Goal: Transaction & Acquisition: Purchase product/service

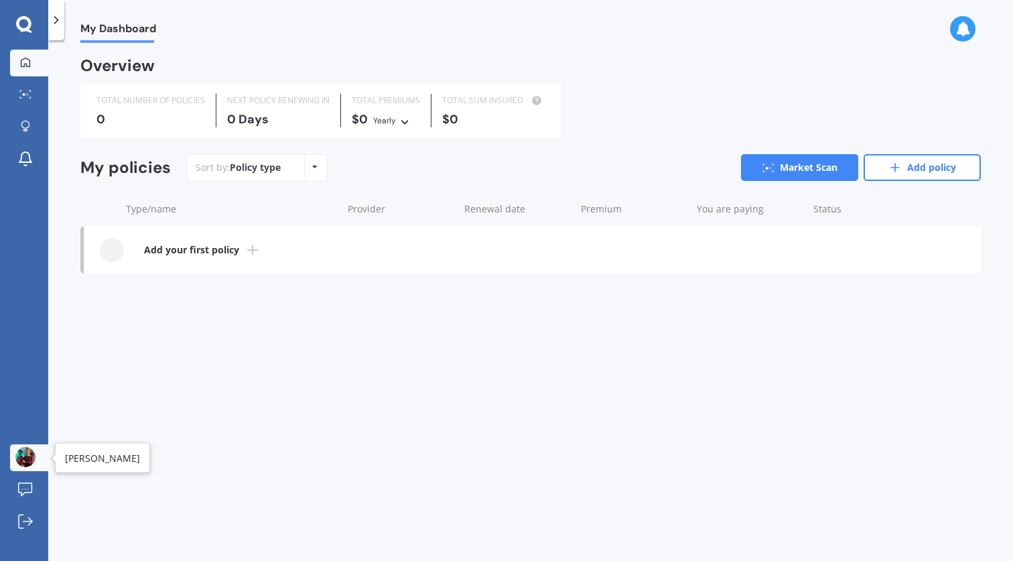
click at [29, 462] on img at bounding box center [25, 457] width 20 height 20
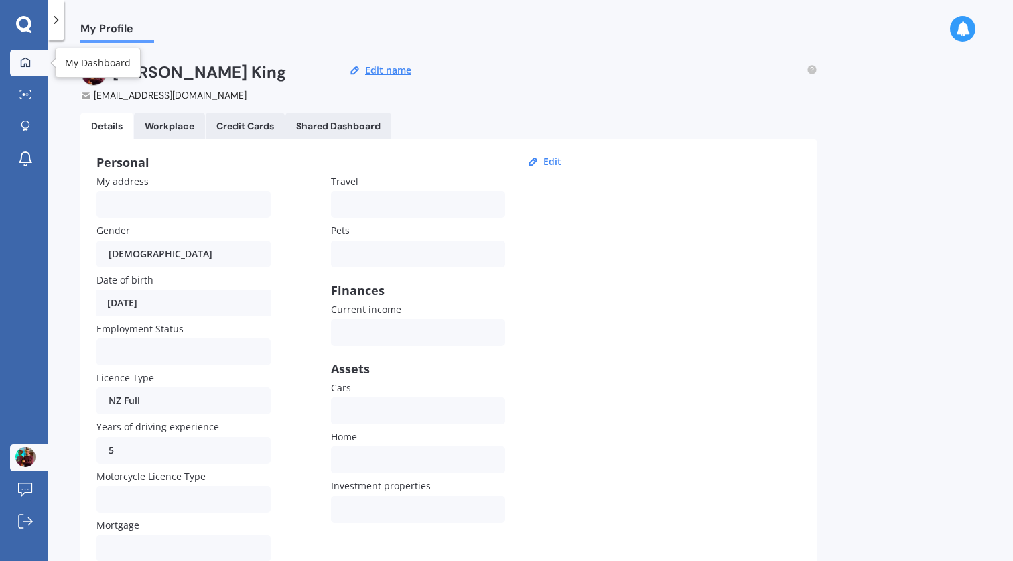
click at [29, 60] on icon at bounding box center [25, 61] width 9 height 9
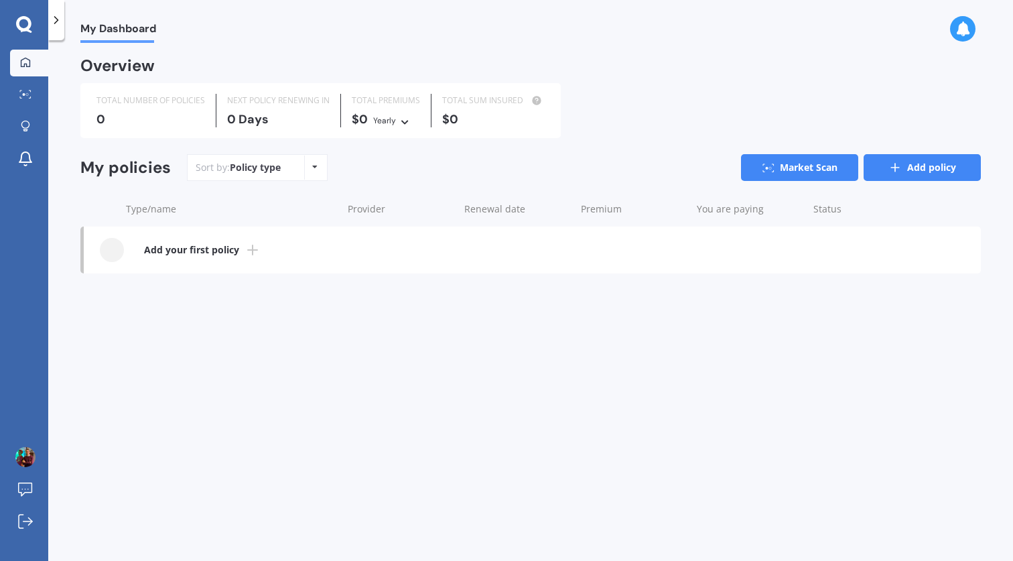
click at [878, 169] on link "Add policy" at bounding box center [921, 167] width 117 height 27
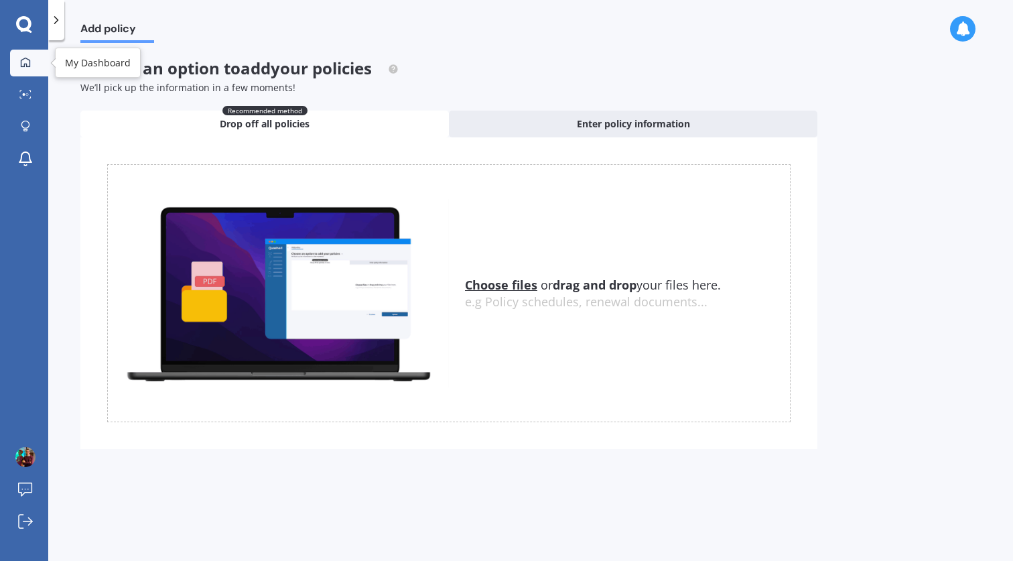
click at [25, 52] on link "My Dashboard" at bounding box center [29, 63] width 38 height 27
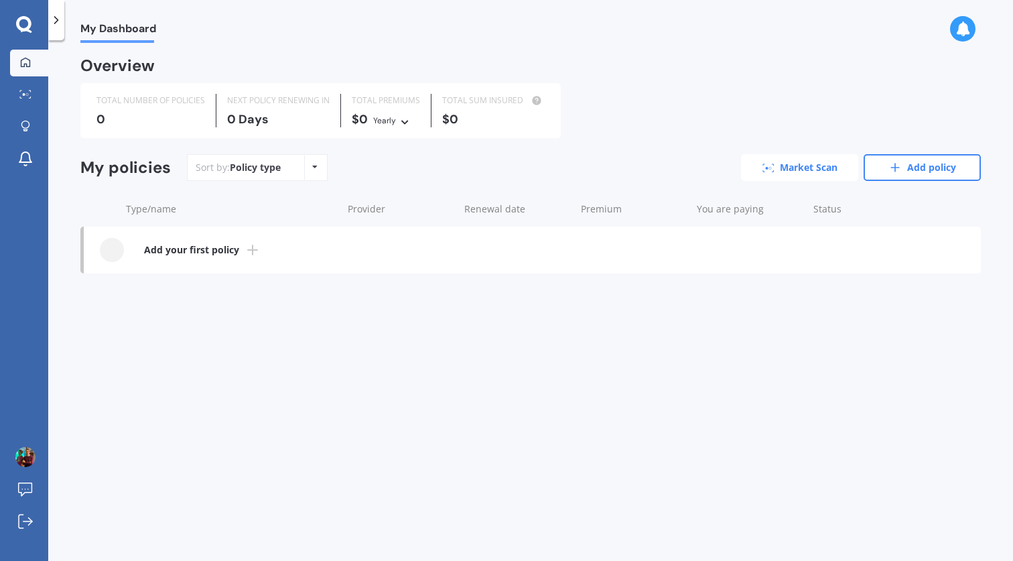
click at [765, 163] on icon at bounding box center [768, 167] width 12 height 9
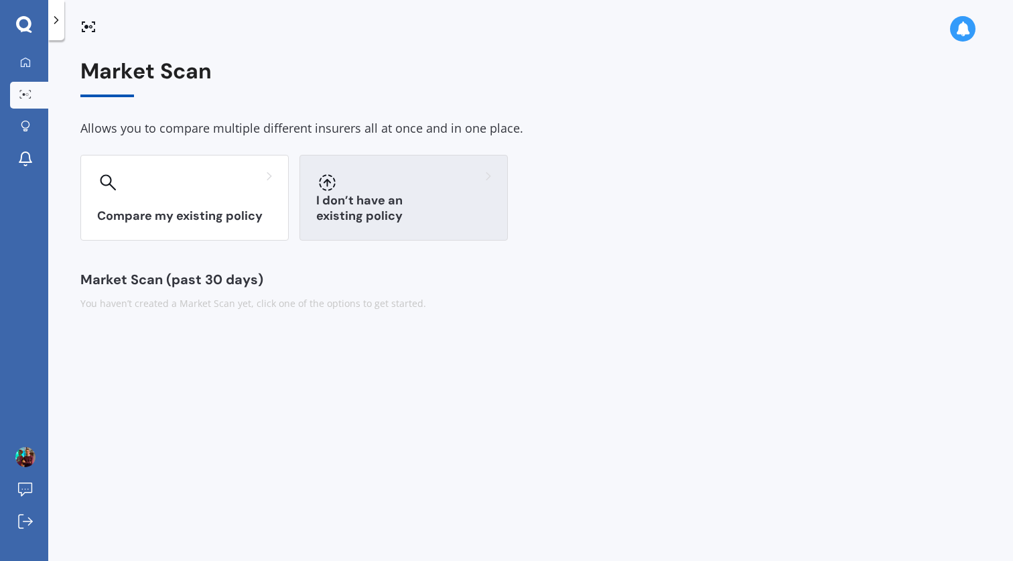
click at [322, 192] on div at bounding box center [326, 181] width 21 height 21
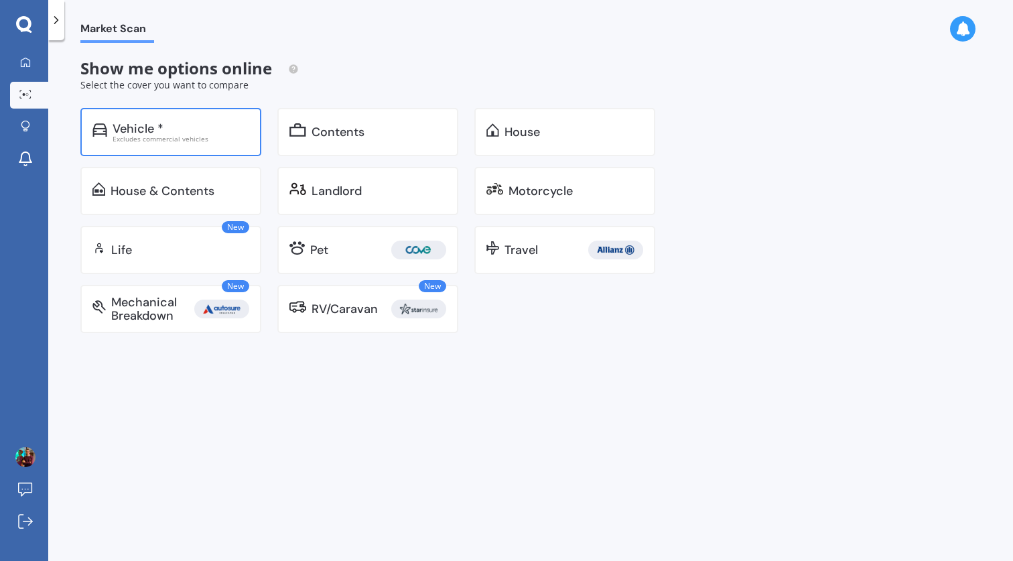
click at [219, 132] on div "Vehicle *" at bounding box center [181, 128] width 137 height 13
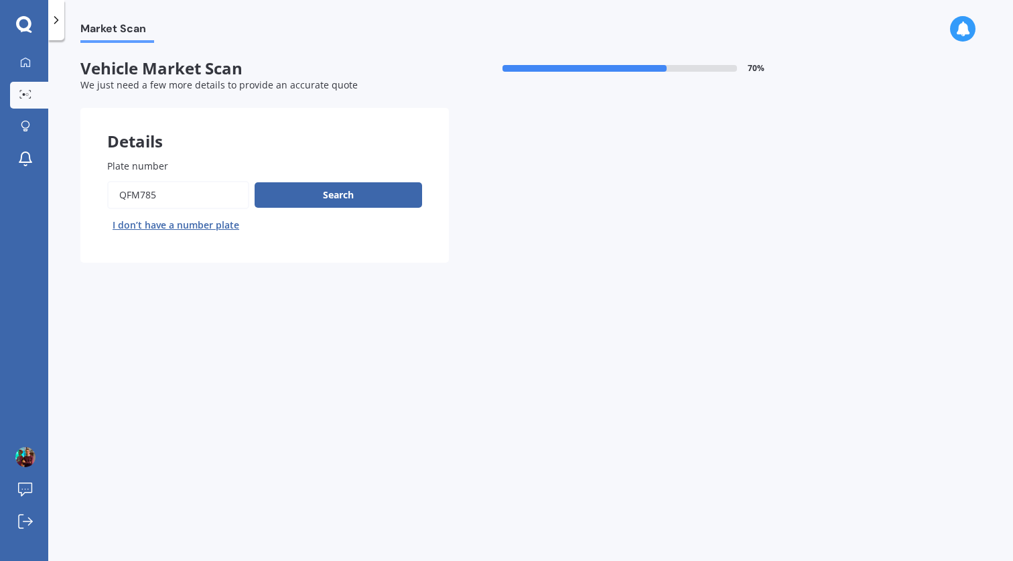
click at [226, 196] on input "Plate number" at bounding box center [178, 195] width 142 height 28
type input "ABA249"
click at [318, 202] on button "Search" at bounding box center [338, 194] width 167 height 25
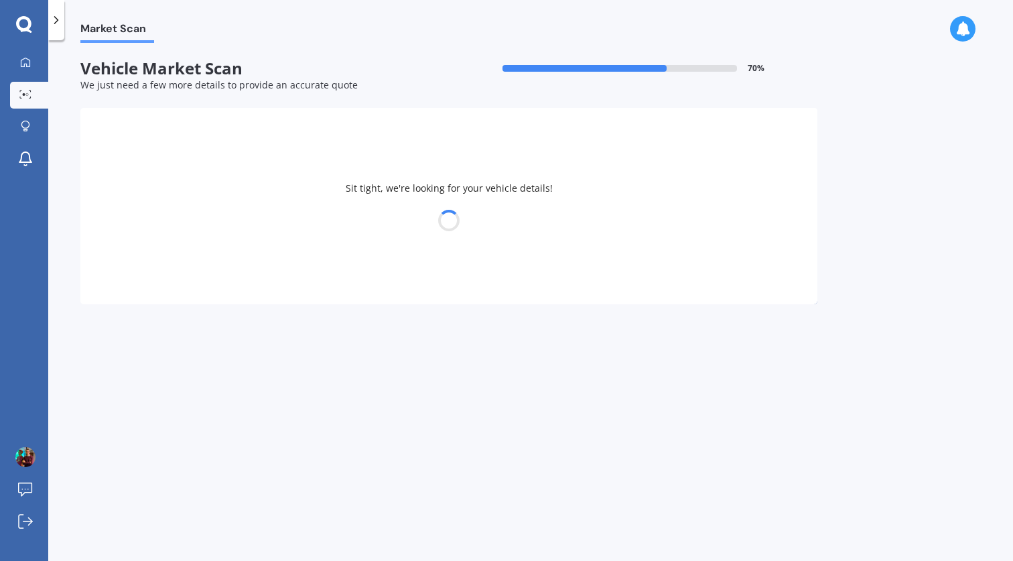
select select "15"
select select "02"
select select "1993"
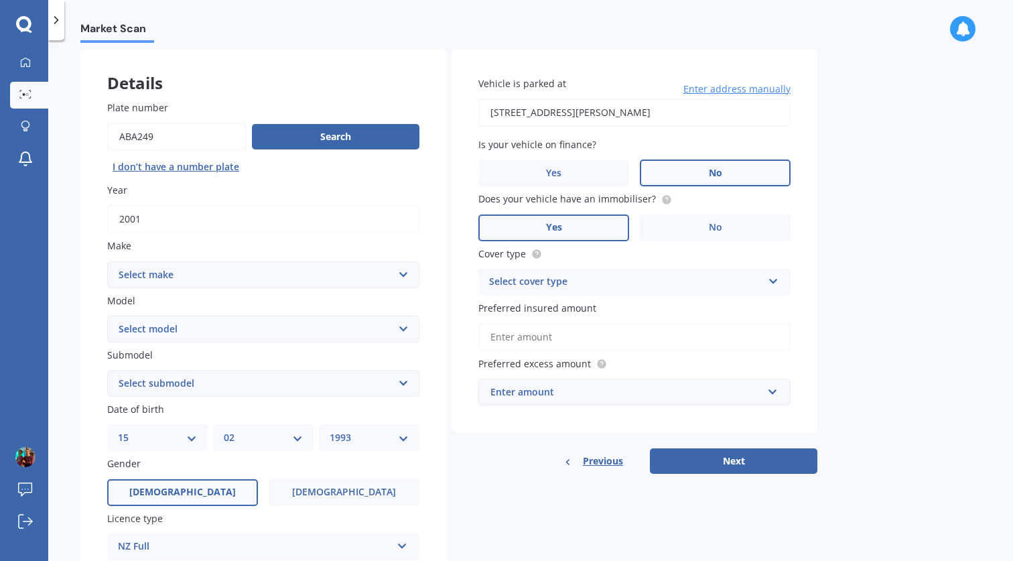
scroll to position [50, 0]
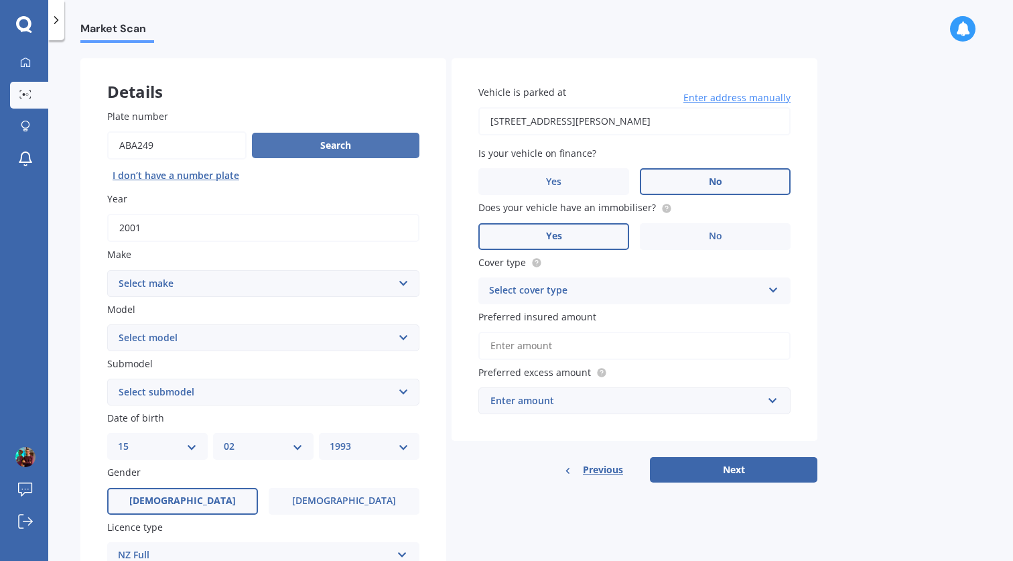
click at [334, 147] on button "Search" at bounding box center [335, 145] width 167 height 25
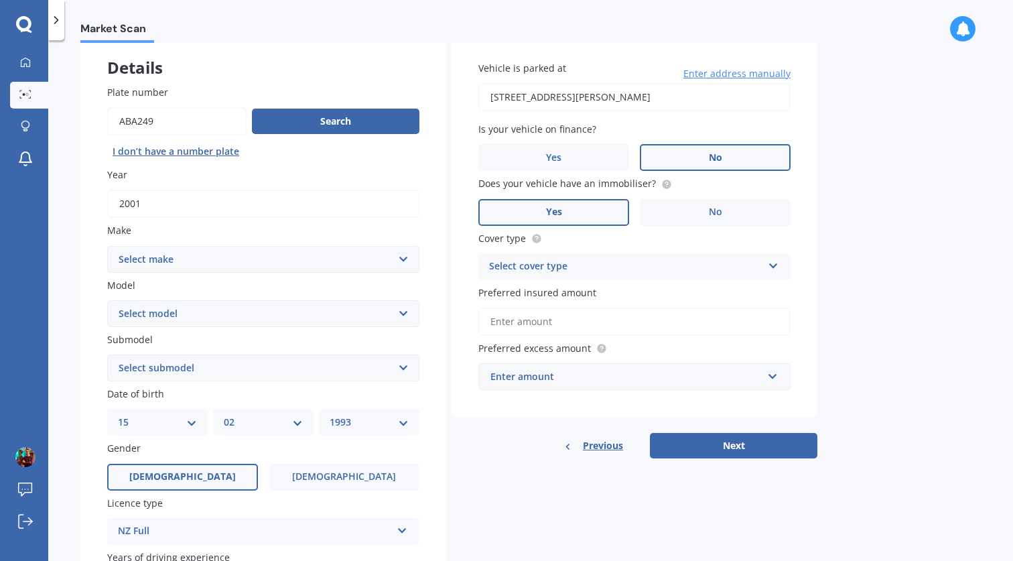
click at [372, 255] on select "Select make AC ALFA ROMEO ASTON MARTIN AUDI AUSTIN BEDFORD Bentley BMW BYD CADI…" at bounding box center [263, 259] width 312 height 27
select select "BMW"
click at [107, 247] on select "Select make AC ALFA ROMEO ASTON MARTIN AUDI AUSTIN BEDFORD Bentley BMW BYD CADI…" at bounding box center [263, 259] width 312 height 27
click at [347, 318] on select "Select model" at bounding box center [263, 313] width 312 height 27
select select "Z3"
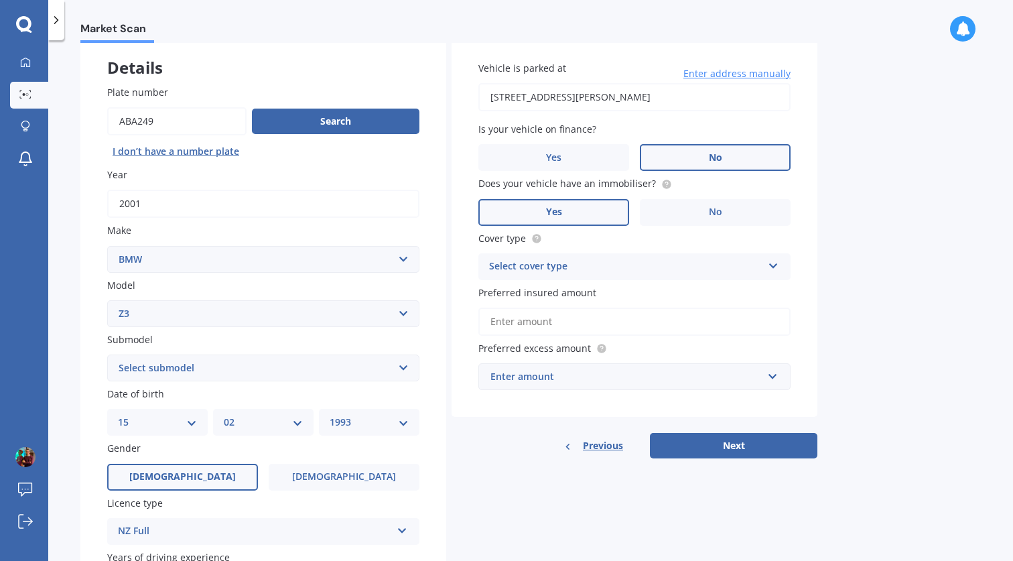
click at [107, 301] on select "Select model 116 116I 118 118D 120 130 218D 220I 225 250 316 318 320 320 i 323 …" at bounding box center [263, 313] width 312 height 27
click at [295, 367] on select "Select submodel 1.9 i 2.0 i 2.2 i 2.8 i 3.0 i 3.2i M-Coupe Sport" at bounding box center [263, 367] width 312 height 27
select select "2.8 I"
click at [107, 356] on select "Select submodel 1.9 i 2.0 i 2.2 i 2.8 i 3.0 i 3.2i M-Coupe Sport" at bounding box center [263, 367] width 312 height 27
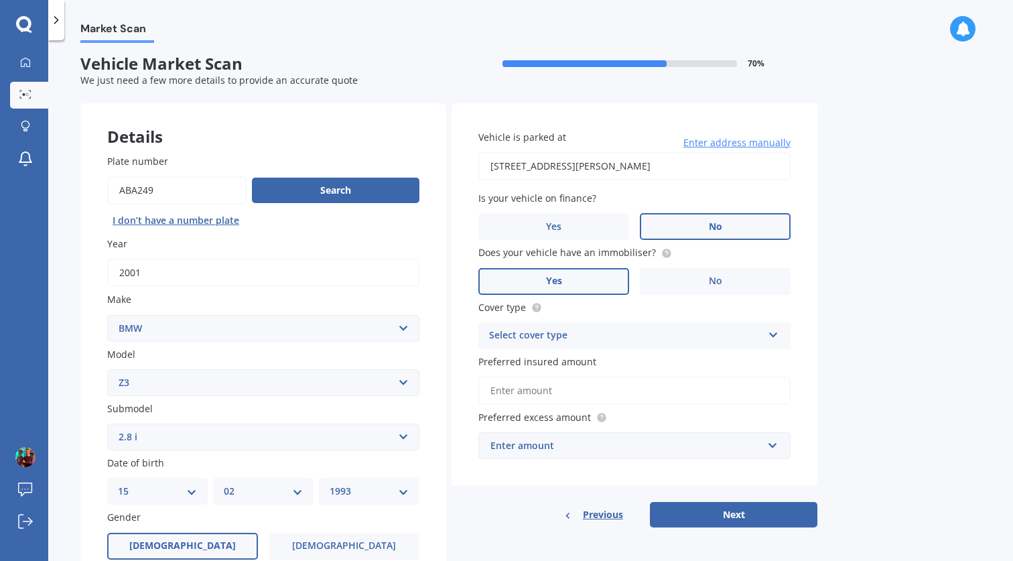
scroll to position [0, 0]
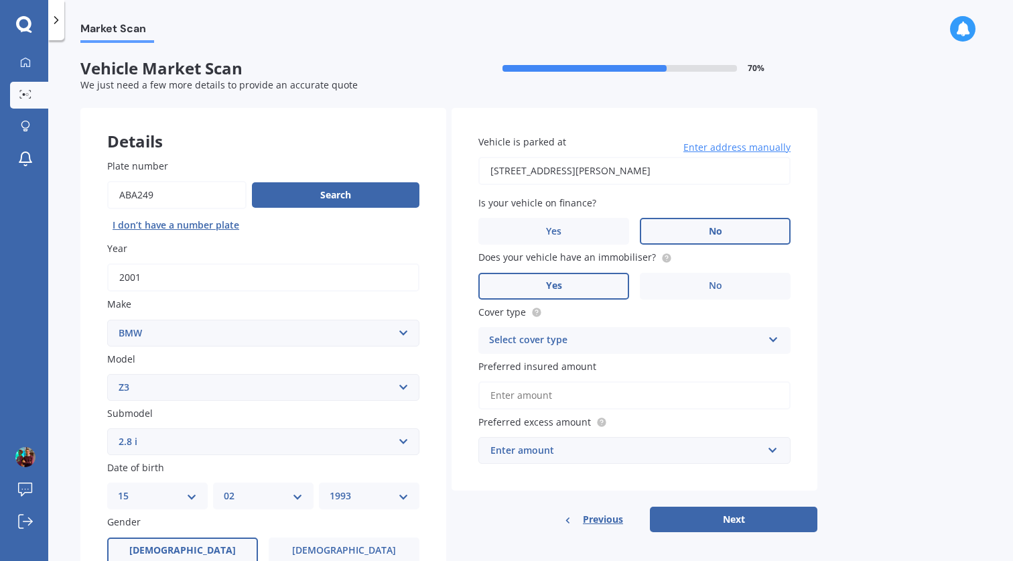
click at [672, 173] on input "[STREET_ADDRESS][PERSON_NAME]" at bounding box center [634, 171] width 312 height 28
type input "[STREET_ADDRESS][PERSON_NAME]"
click at [681, 338] on div "Select cover type" at bounding box center [625, 340] width 273 height 16
click at [674, 363] on div "Comprehensive" at bounding box center [634, 366] width 311 height 24
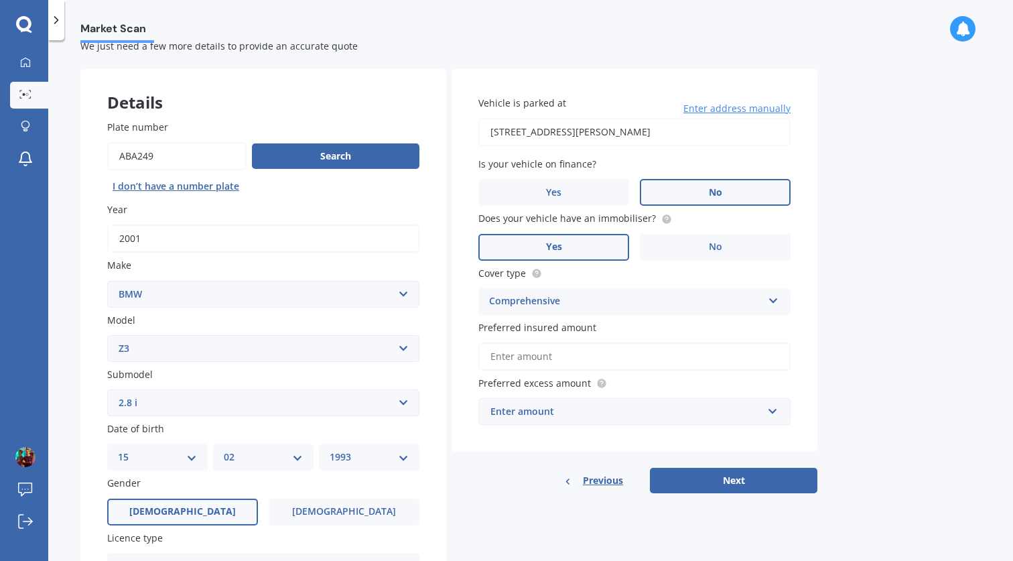
scroll to position [40, 0]
click at [667, 364] on input "Preferred insured amount" at bounding box center [634, 356] width 312 height 28
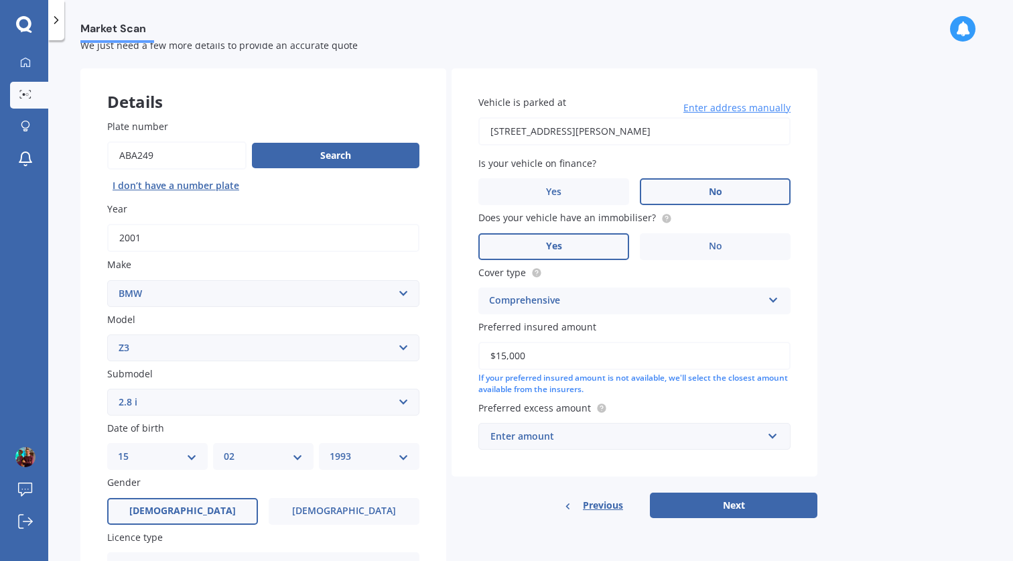
type input "$15,000"
click at [862, 361] on div "Market Scan Vehicle Market Scan 70 % We just need a few more details to provide…" at bounding box center [530, 303] width 965 height 520
click at [727, 437] on div "Enter amount" at bounding box center [626, 436] width 272 height 15
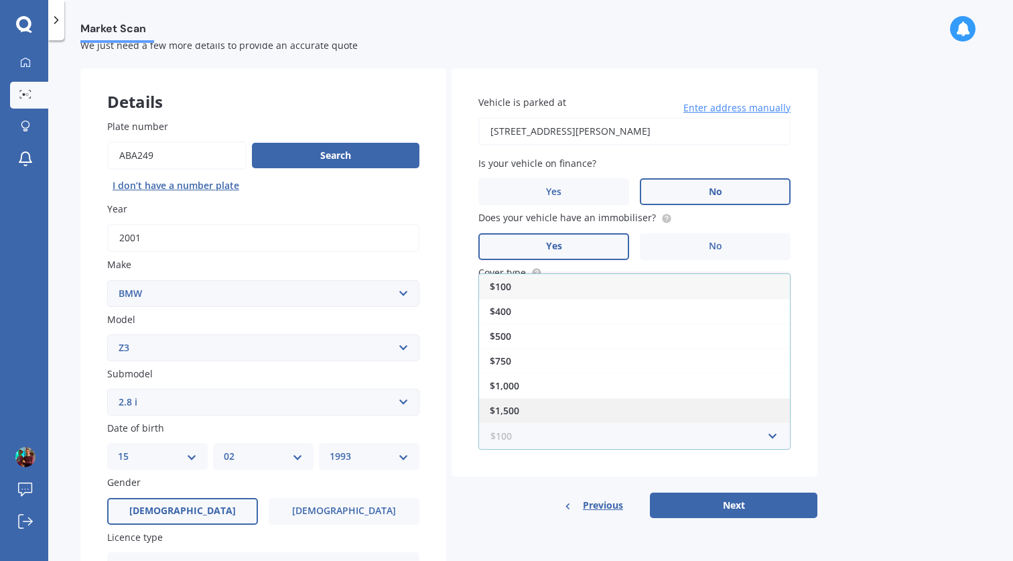
scroll to position [23, 0]
click at [675, 405] on div "$2,000" at bounding box center [634, 411] width 311 height 25
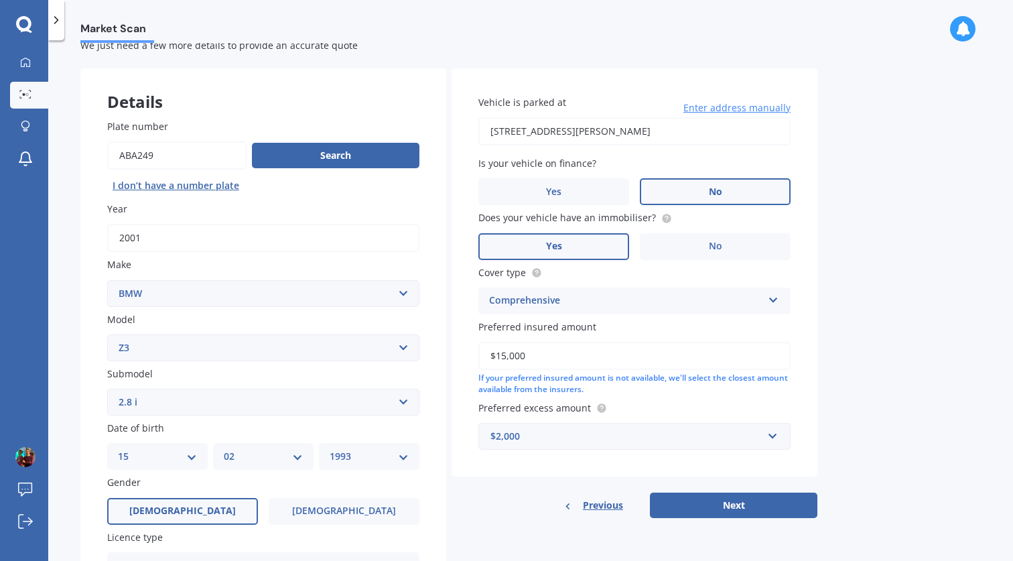
click at [817, 419] on div "Vehicle is parked at [STREET_ADDRESS][PERSON_NAME] Enter address manually Is yo…" at bounding box center [634, 272] width 366 height 408
click at [748, 501] on button "Next" at bounding box center [733, 504] width 167 height 25
select select "15"
select select "02"
select select "1993"
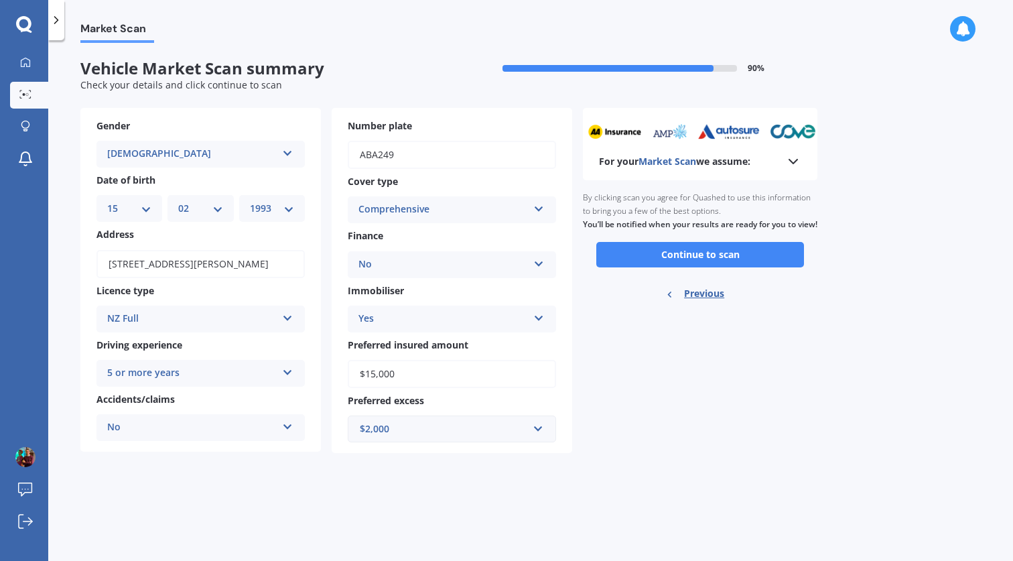
scroll to position [0, 0]
click at [647, 267] on button "Continue to scan" at bounding box center [700, 254] width 208 height 25
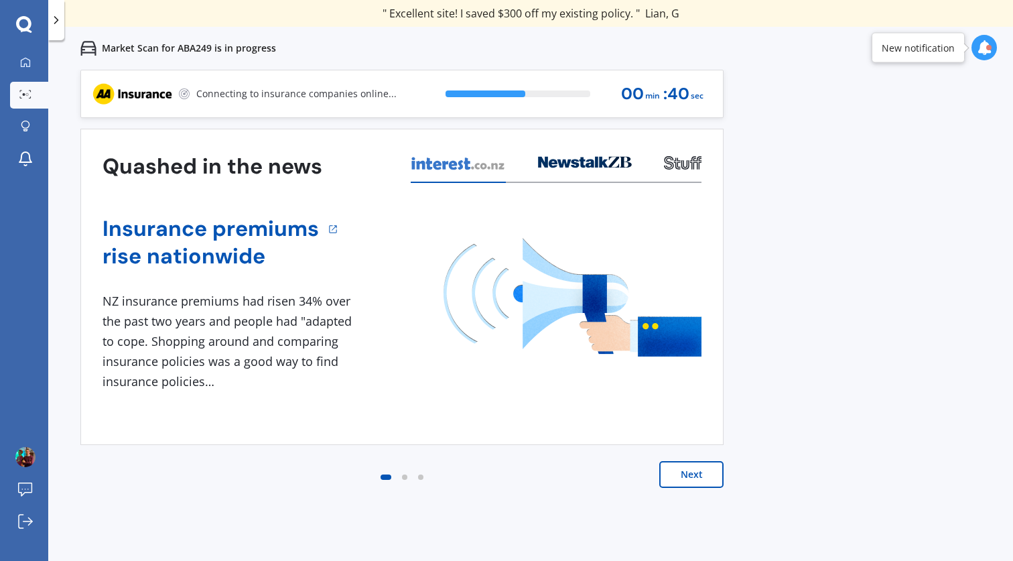
click at [699, 478] on button "Next" at bounding box center [691, 474] width 64 height 27
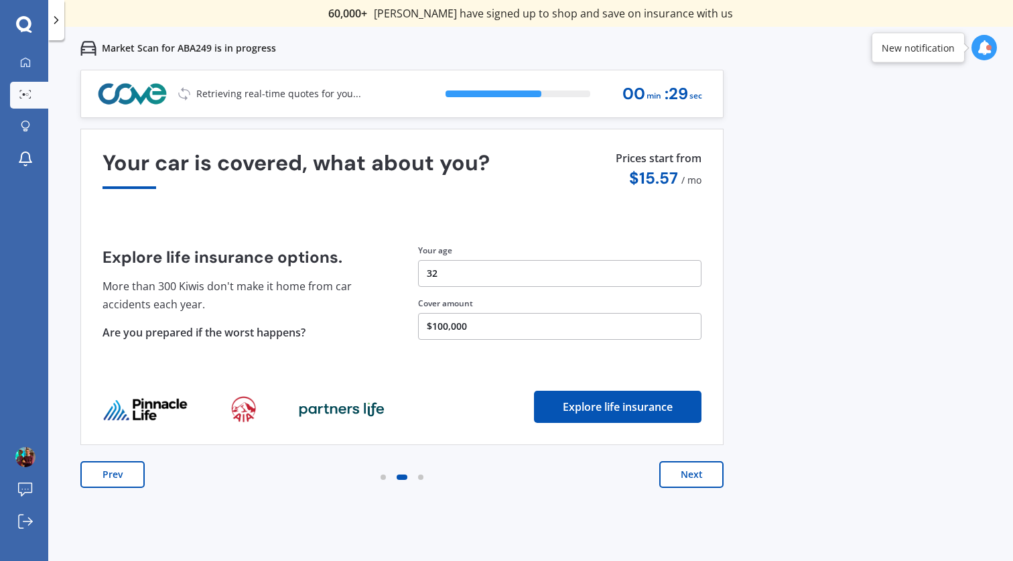
click at [524, 322] on button "$100,000" at bounding box center [559, 326] width 283 height 27
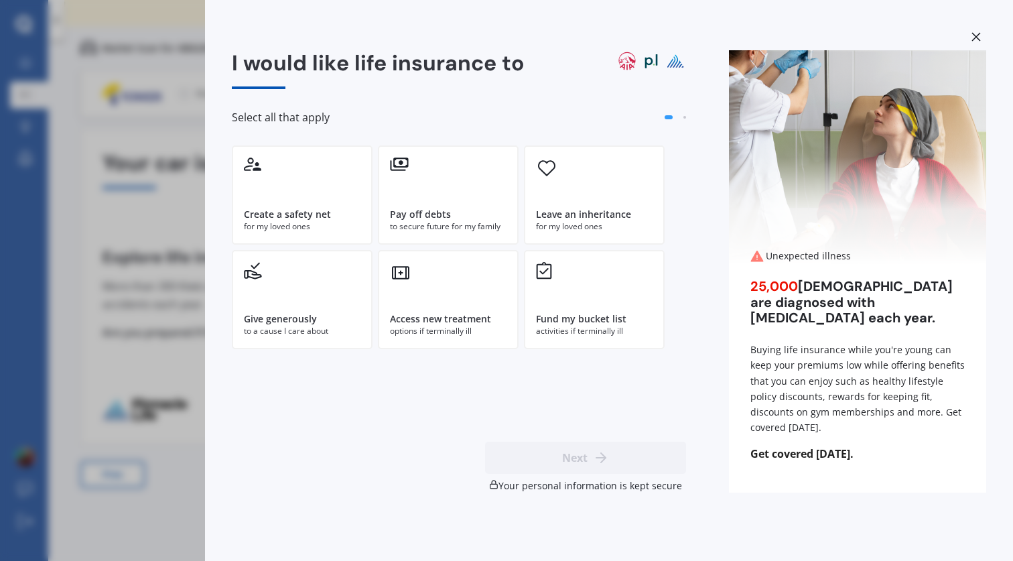
click at [973, 33] on icon at bounding box center [975, 36] width 9 height 9
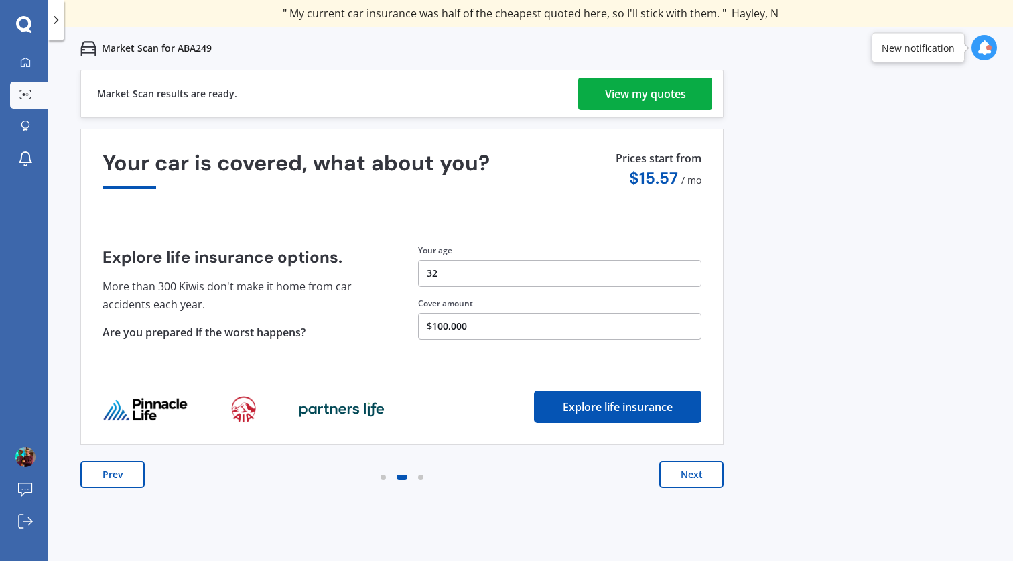
click at [618, 96] on div "View my quotes" at bounding box center [645, 94] width 81 height 32
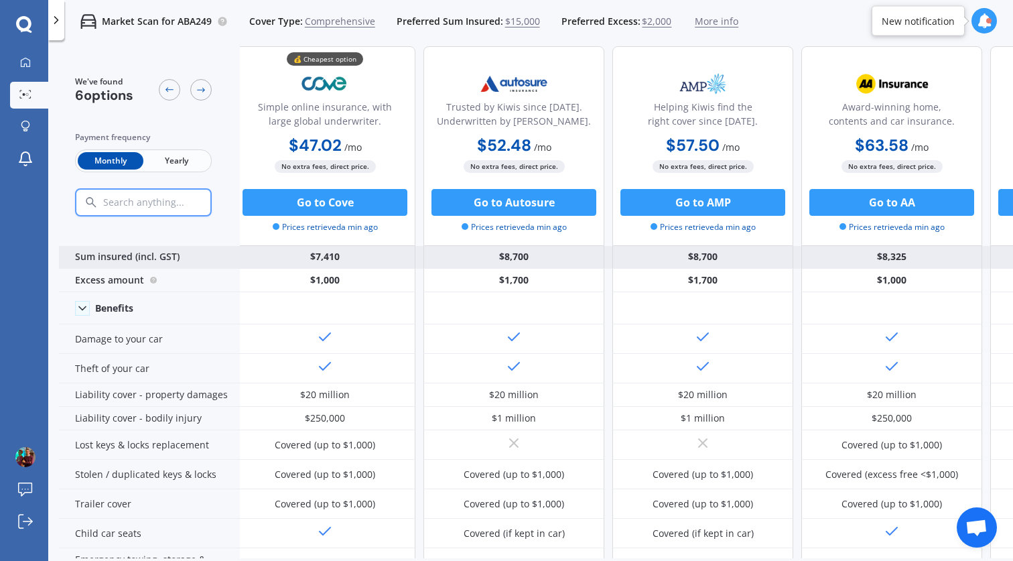
scroll to position [11, 0]
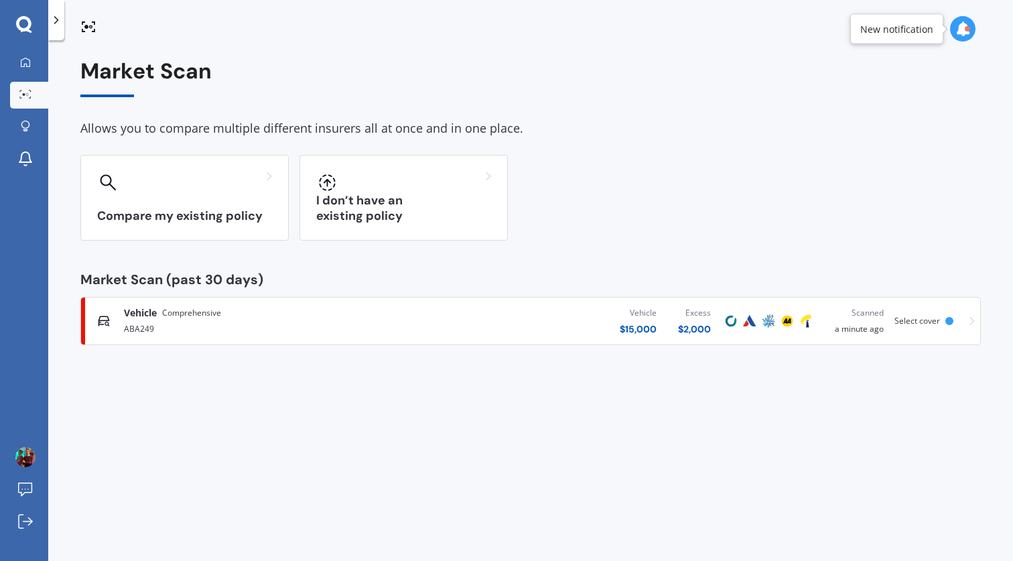
click at [520, 328] on div "Vehicle $ 15,000 Excess $ 2,000" at bounding box center [565, 321] width 312 height 40
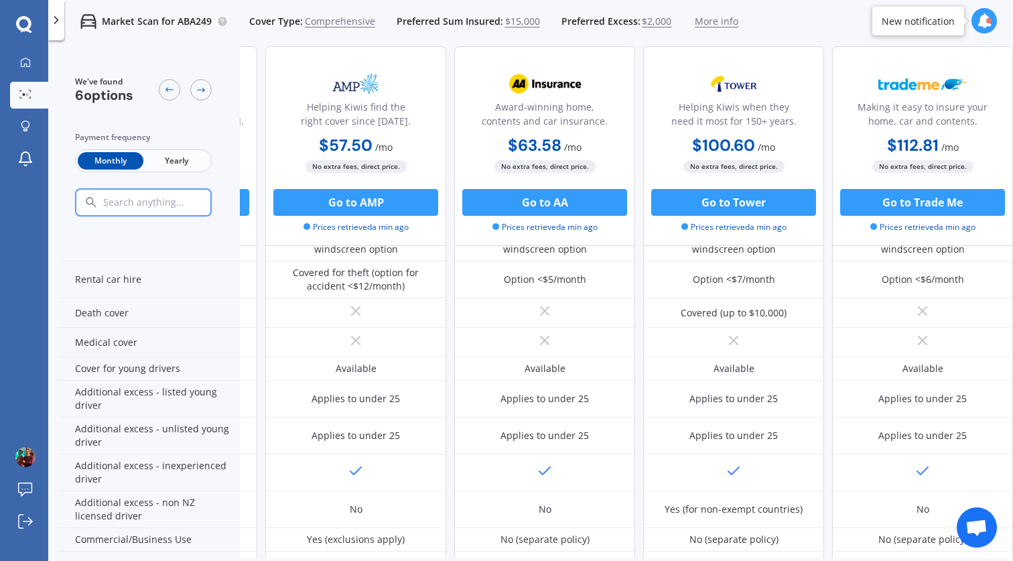
scroll to position [551, 358]
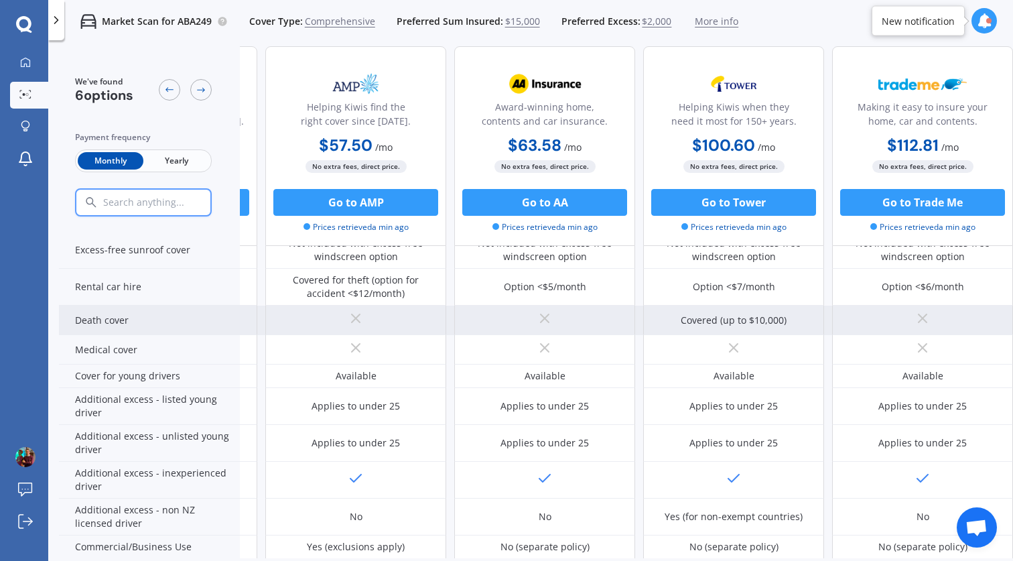
click at [111, 320] on div "Death cover" at bounding box center [149, 319] width 181 height 29
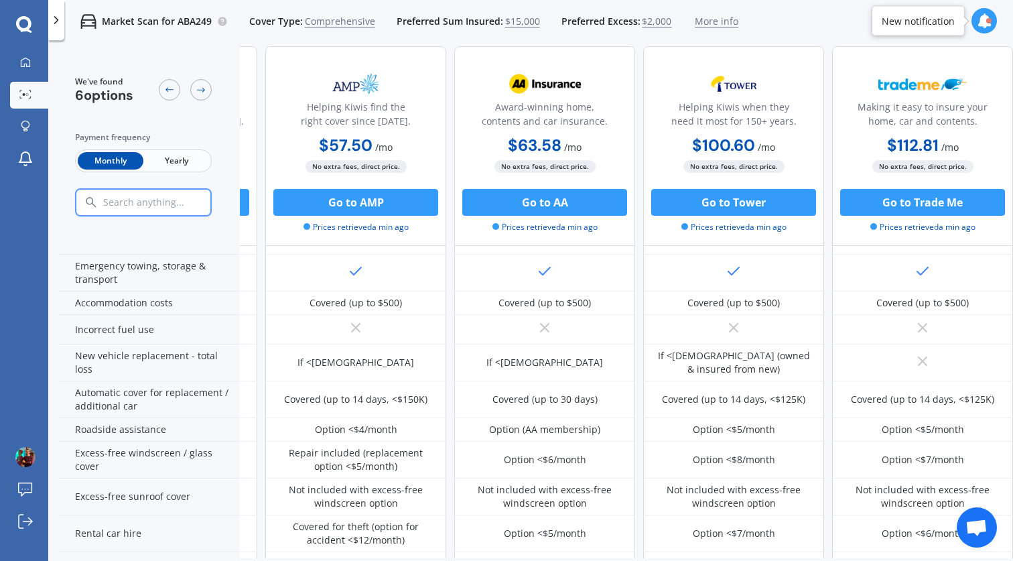
scroll to position [0, 358]
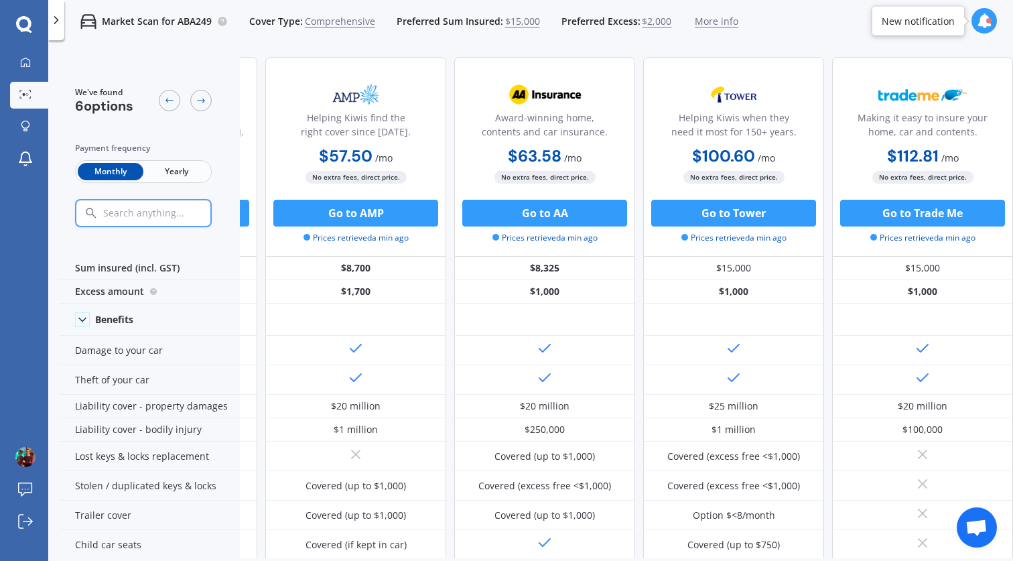
click at [191, 167] on span "Yearly" at bounding box center [176, 171] width 66 height 17
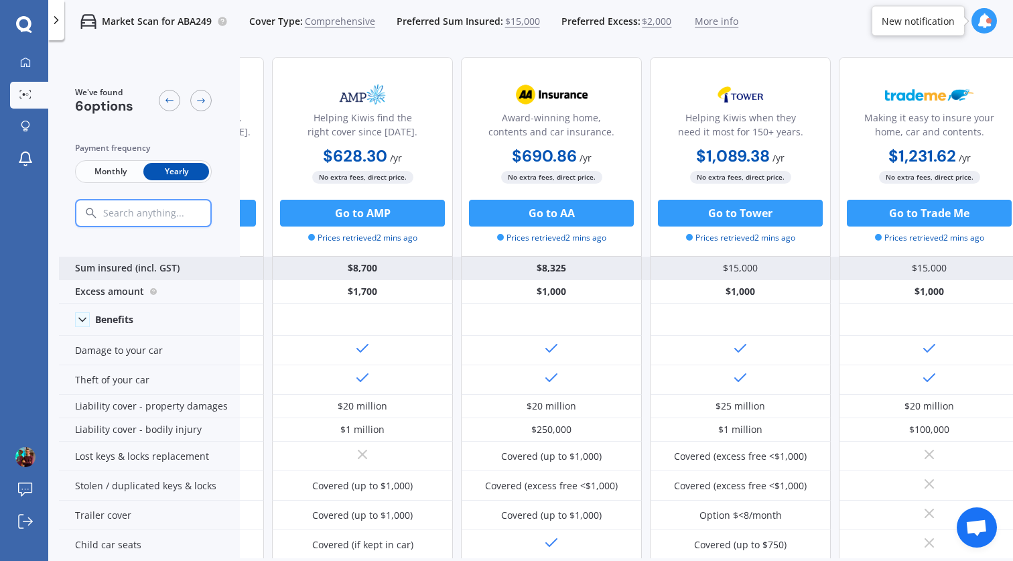
scroll to position [0, 359]
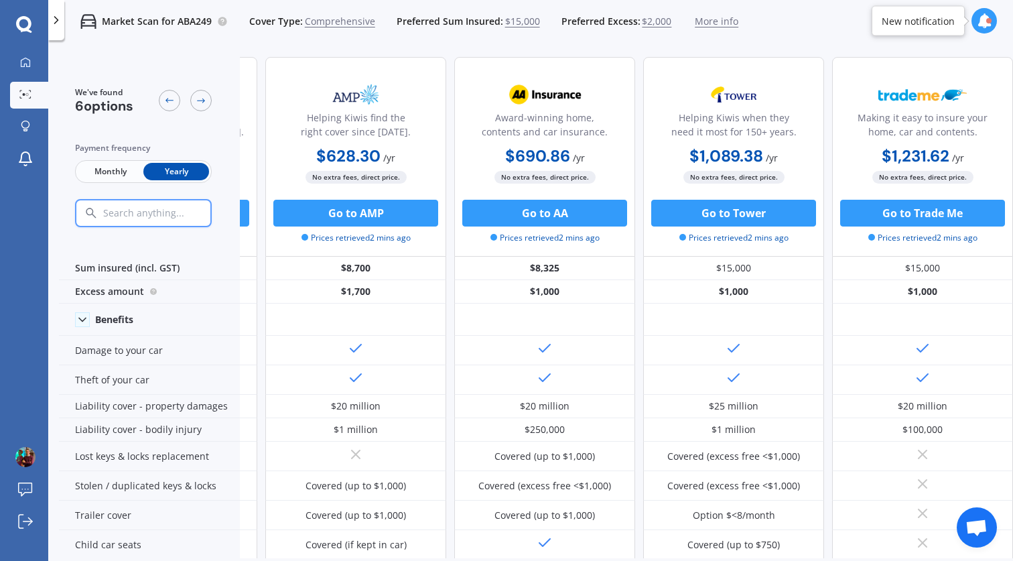
click at [114, 172] on span "Monthly" at bounding box center [111, 171] width 66 height 17
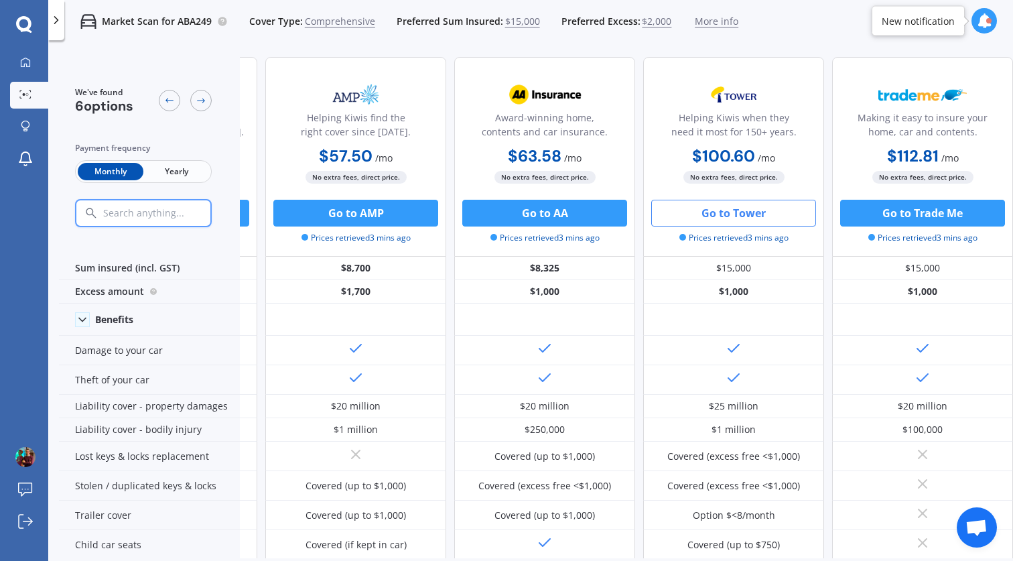
click at [713, 218] on button "Go to Tower" at bounding box center [733, 213] width 165 height 27
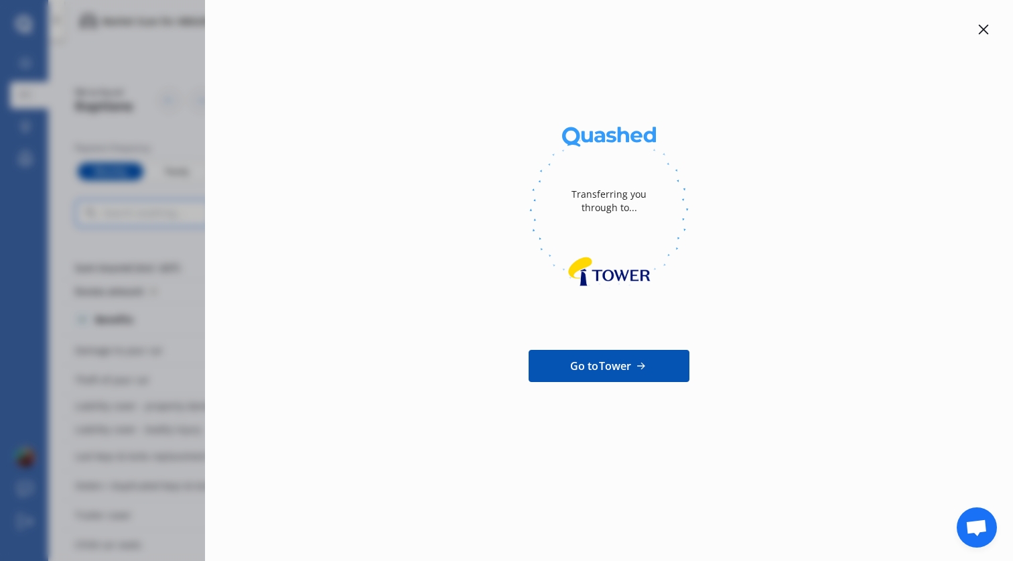
click at [634, 380] on link "Go to Tower" at bounding box center [609, 366] width 161 height 32
click at [979, 25] on icon at bounding box center [984, 30] width 10 height 10
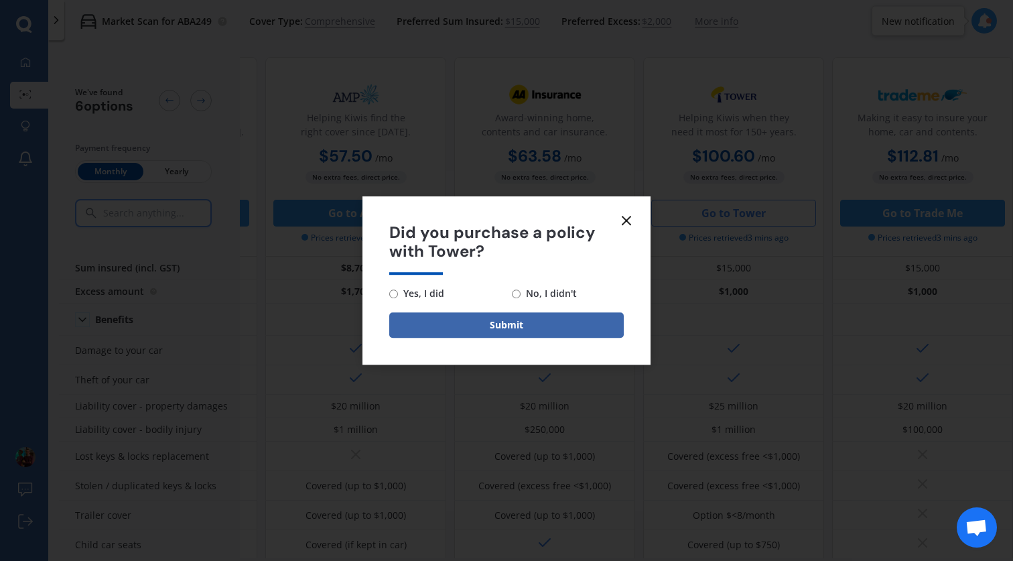
click at [626, 222] on icon at bounding box center [626, 220] width 16 height 16
